Goal: Task Accomplishment & Management: Manage account settings

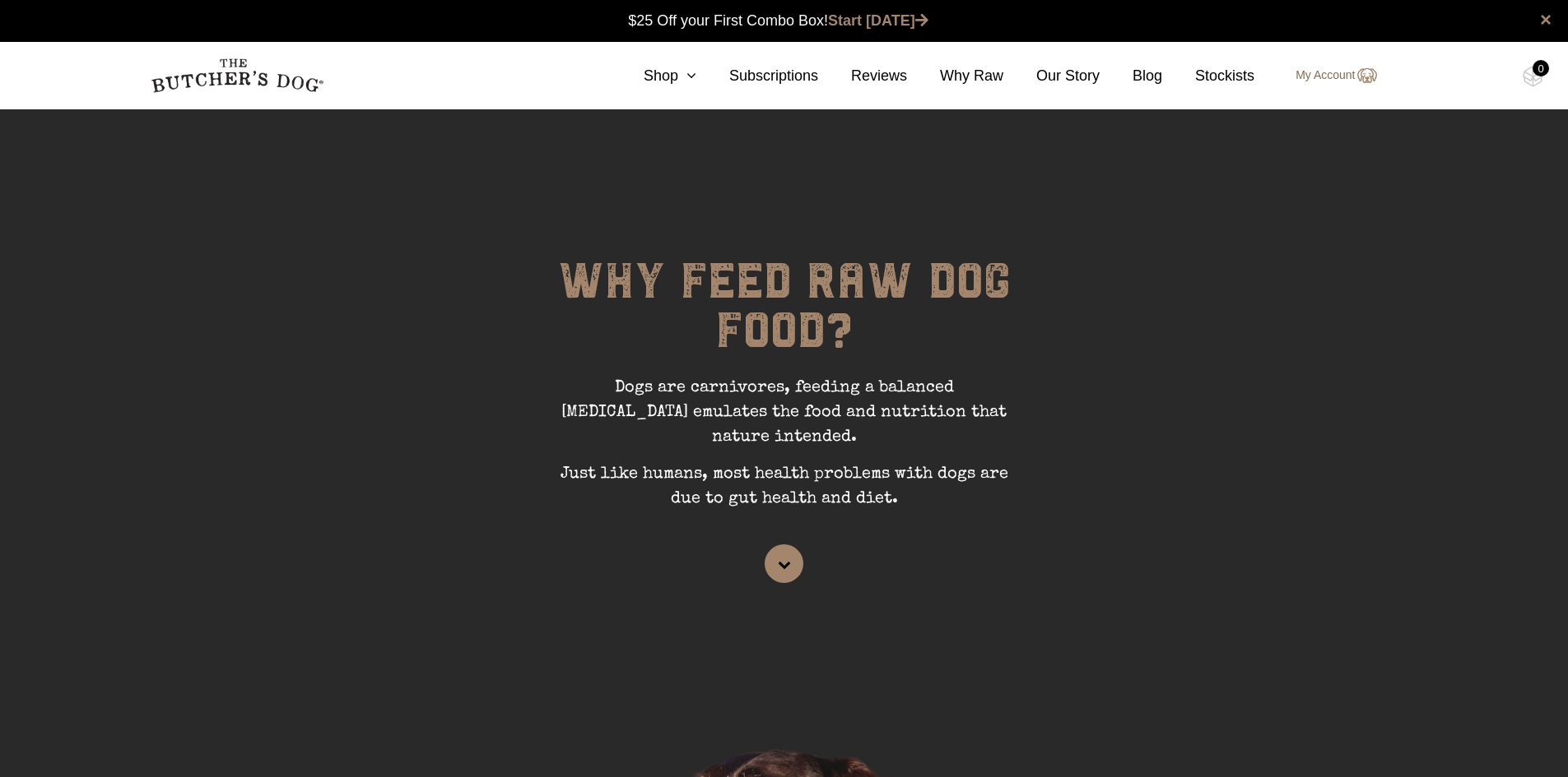
click at [1315, 75] on link "My Account" at bounding box center [1328, 75] width 98 height 20
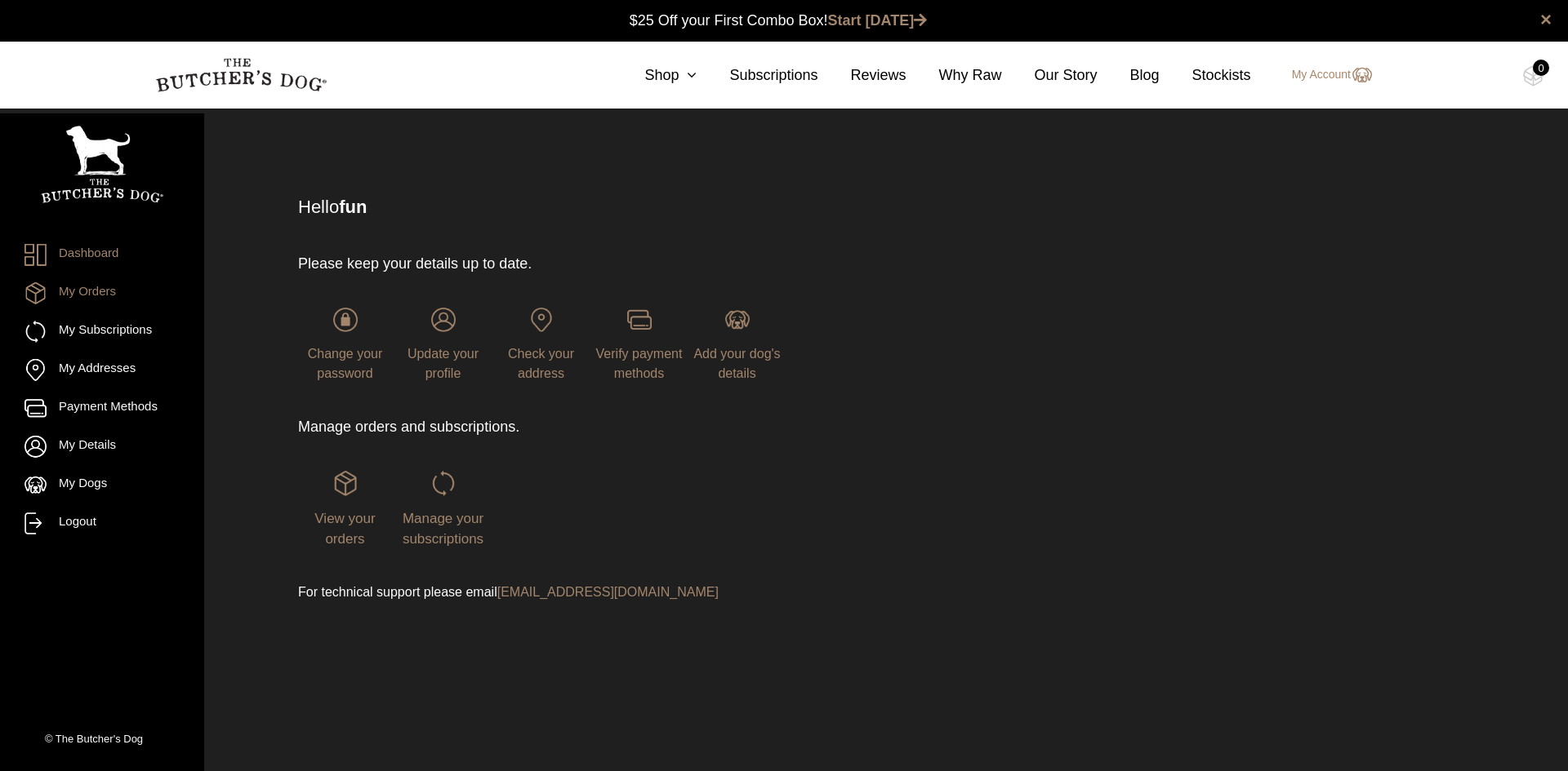
click at [97, 284] on link "My Orders" at bounding box center [101, 294] width 155 height 22
